Goal: Task Accomplishment & Management: Manage account settings

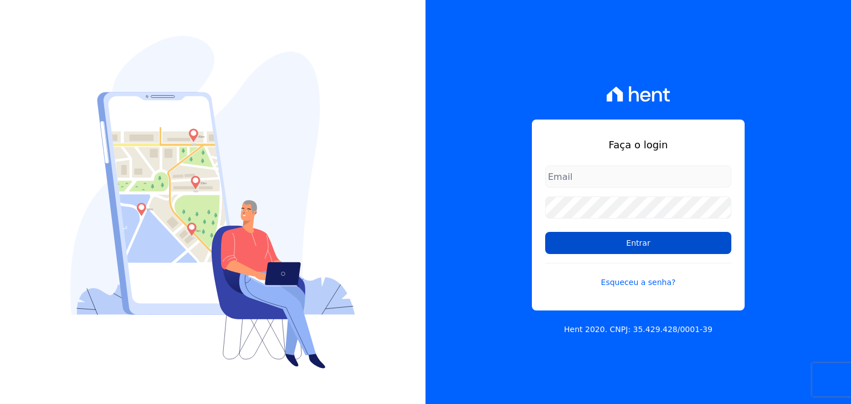
type input "[EMAIL_ADDRESS][DOMAIN_NAME]"
click at [618, 246] on input "Entrar" at bounding box center [638, 243] width 186 height 22
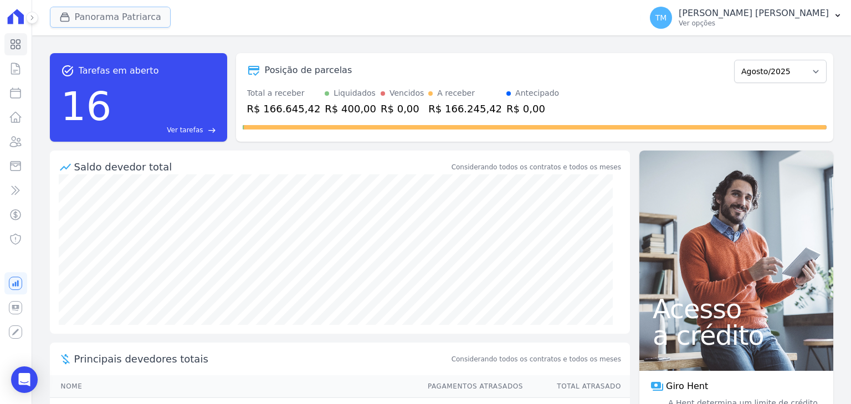
click at [103, 20] on button "Panorama Patriarca" at bounding box center [110, 17] width 121 height 21
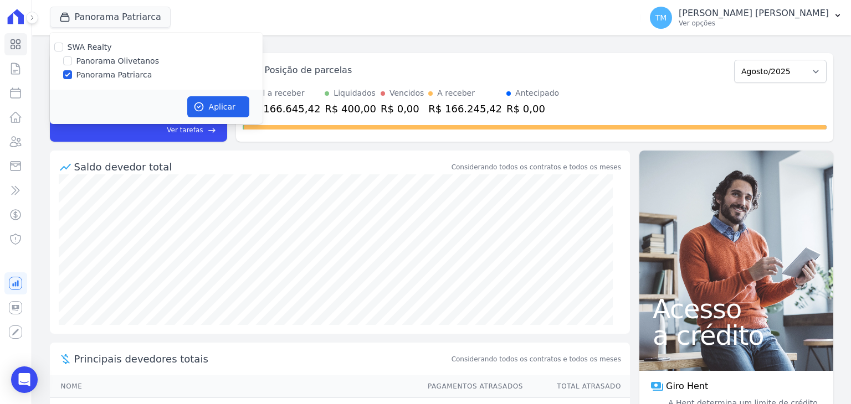
click at [105, 58] on label "Panorama Olivetanos" at bounding box center [117, 61] width 83 height 12
click at [72, 58] on input "Panorama Olivetanos" at bounding box center [67, 60] width 9 height 9
checkbox input "true"
click at [107, 72] on label "Panorama Patriarca" at bounding box center [114, 75] width 76 height 12
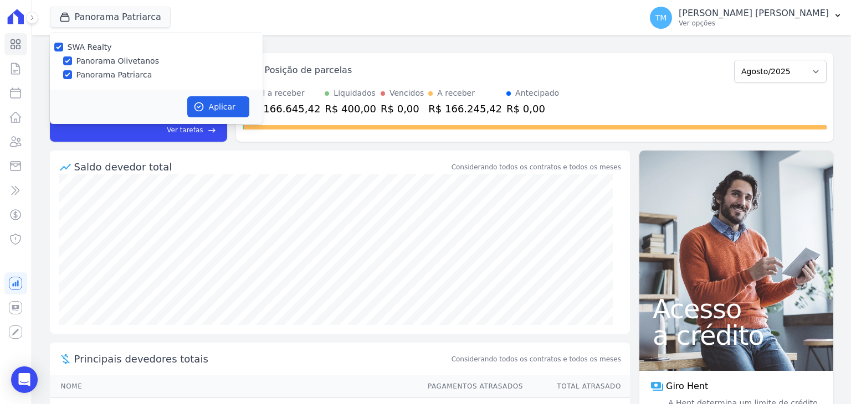
click at [72, 72] on input "Panorama Patriarca" at bounding box center [67, 74] width 9 height 9
checkbox input "false"
click at [223, 114] on button "Aplicar" at bounding box center [218, 106] width 62 height 21
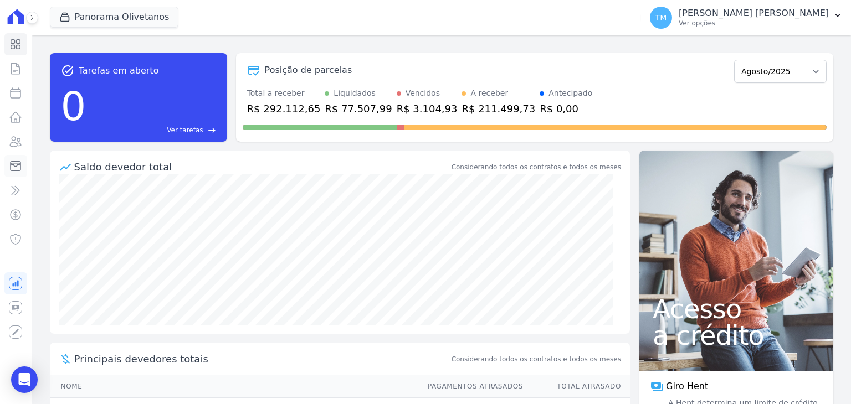
click at [25, 161] on link "Minha Carteira" at bounding box center [15, 166] width 23 height 22
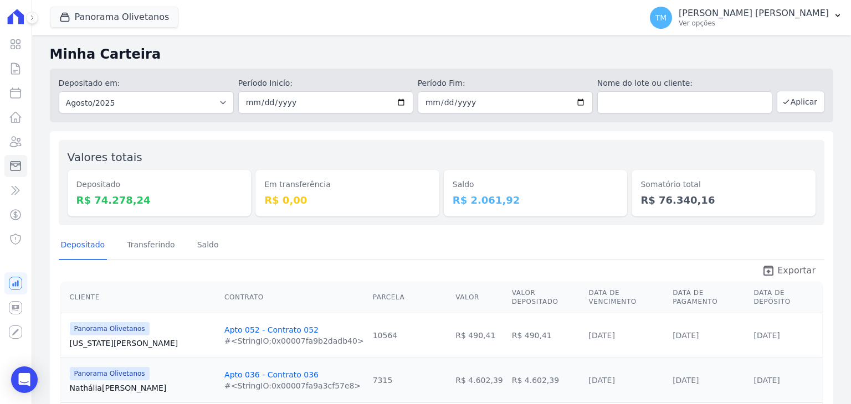
click at [781, 272] on span "Exportar" at bounding box center [796, 270] width 38 height 13
click at [772, 27] on p "Ver opções" at bounding box center [753, 23] width 150 height 9
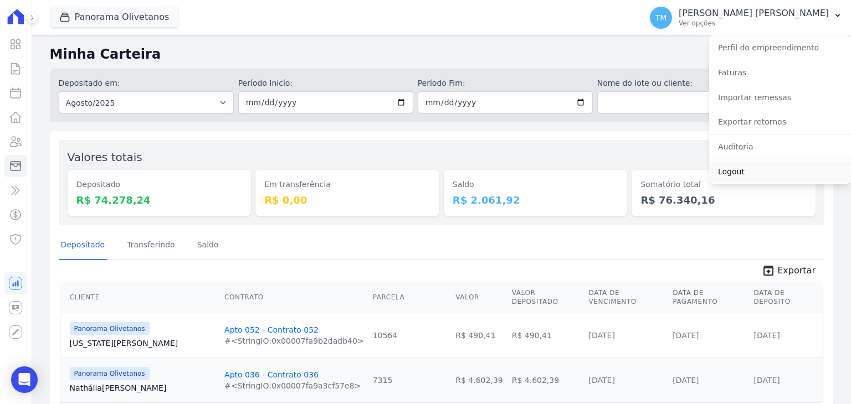
click at [740, 169] on link "Logout" at bounding box center [780, 172] width 142 height 20
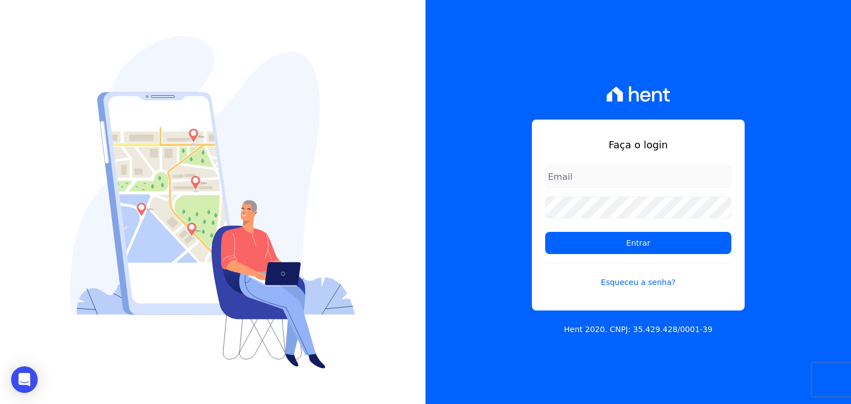
type input "[EMAIL_ADDRESS][DOMAIN_NAME]"
